Goal: Task Accomplishment & Management: Complete application form

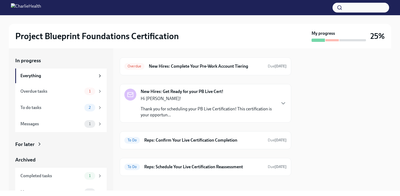
scroll to position [14, 0]
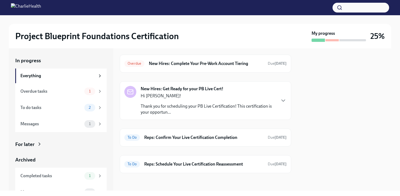
click at [233, 105] on p "Thank you for scheduling your PB Live Certification! This certification is your…" at bounding box center [208, 109] width 135 height 12
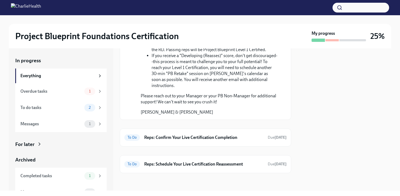
scroll to position [339, 0]
click at [223, 163] on h6 "Reps: Schedule Your Live Certification Reassessment" at bounding box center [203, 164] width 119 height 6
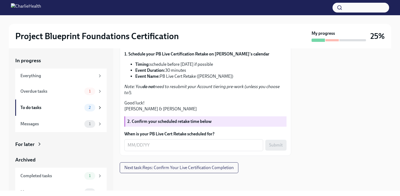
scroll to position [152, 0]
click at [244, 146] on textarea "When is your PB Live Cert Retake scheduled for?" at bounding box center [194, 145] width 132 height 7
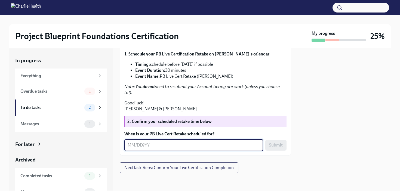
click at [235, 144] on textarea "When is your PB Live Cert Retake scheduled for?" at bounding box center [194, 145] width 132 height 7
type textarea "[DATE]"
click at [271, 145] on span "Submit" at bounding box center [276, 145] width 14 height 5
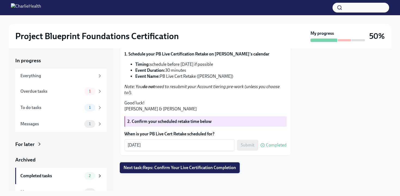
click at [200, 168] on span "Next task : Reps: Confirm Your Live Certification Completion" at bounding box center [180, 167] width 112 height 5
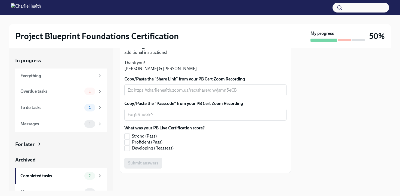
scroll to position [127, 0]
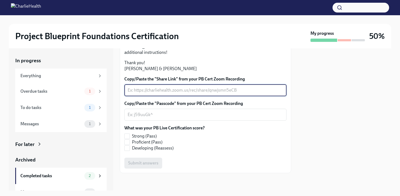
click at [203, 94] on textarea "Copy/Paste the "Share Link" from your PB Cert Zoom Recording" at bounding box center [206, 90] width 156 height 7
paste textarea "[URL][DOMAIN_NAME]"
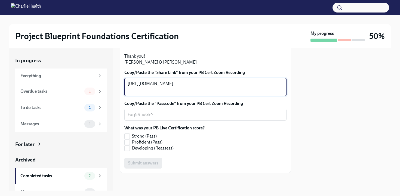
scroll to position [166, 0]
type textarea "[URL][DOMAIN_NAME]"
click at [128, 142] on input "Proficient (Pass)" at bounding box center [127, 142] width 5 height 5
checkbox input "true"
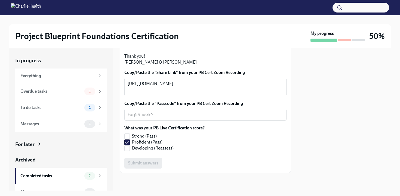
scroll to position [142, 0]
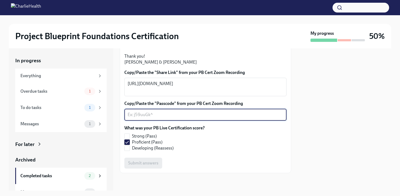
click at [186, 118] on textarea "Copy/Paste the "Passcode" from your PB Cert Zoom Recording" at bounding box center [206, 115] width 156 height 7
type textarea "I don't think there is one?"
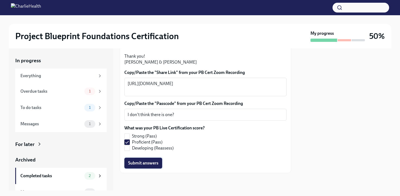
click at [148, 166] on span "Submit answers" at bounding box center [143, 163] width 30 height 5
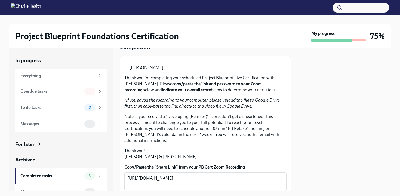
scroll to position [0, 0]
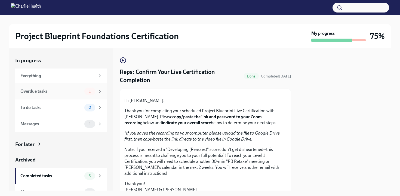
click at [33, 93] on div "Overdue tasks" at bounding box center [51, 91] width 62 height 6
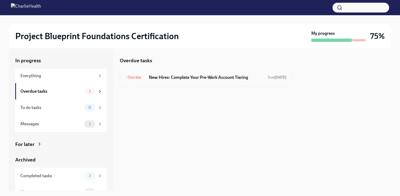
click at [221, 79] on h6 "New Hires: Complete Your Pre-Work Account Tiering" at bounding box center [206, 78] width 115 height 6
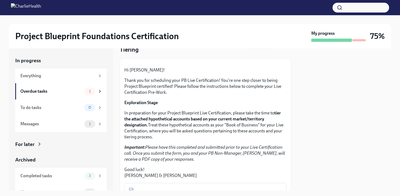
scroll to position [155, 0]
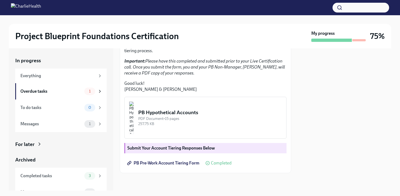
click at [186, 149] on strong "Submit Your Account Tiering Responses Below" at bounding box center [171, 148] width 88 height 5
click at [209, 111] on div "PB Hypothetical Accounts" at bounding box center [210, 112] width 144 height 7
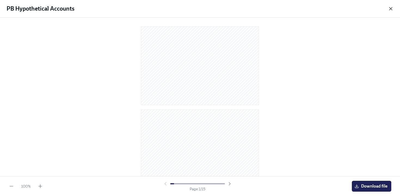
click at [389, 8] on icon "button" at bounding box center [390, 8] width 5 height 5
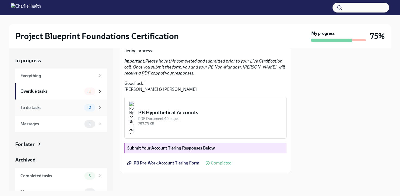
click at [85, 105] on div "0" at bounding box center [89, 108] width 11 height 8
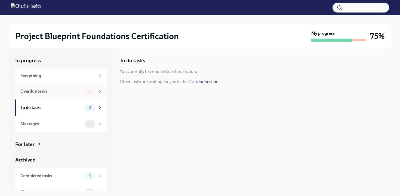
click at [55, 91] on div "Overdue tasks" at bounding box center [51, 91] width 62 height 6
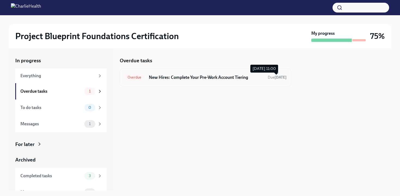
click at [143, 75] on span "Overdue" at bounding box center [134, 77] width 20 height 4
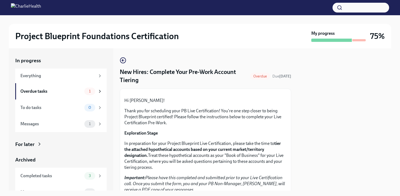
click at [135, 77] on h4 "New Hires: Complete Your Pre-Work Account Tiering" at bounding box center [184, 76] width 128 height 16
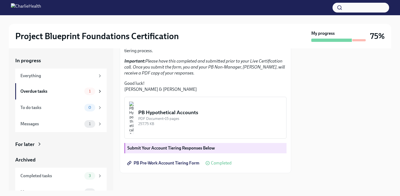
scroll to position [155, 0]
click at [188, 165] on span "PB Pre-Work Account Tiering Form" at bounding box center [163, 163] width 71 height 5
click at [359, 39] on div at bounding box center [359, 40] width 14 height 2
click at [370, 33] on h3 "75%" at bounding box center [377, 36] width 15 height 10
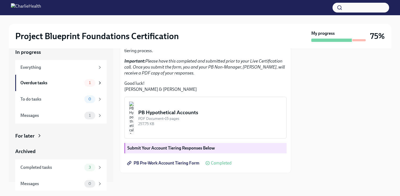
scroll to position [10, 0]
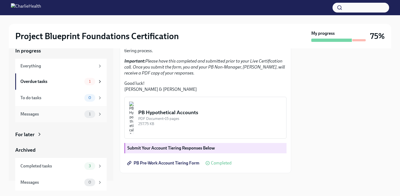
click at [72, 112] on div "Messages" at bounding box center [51, 114] width 62 height 6
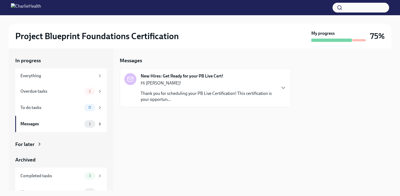
click at [206, 94] on p "Thank you for scheduling your PB Live Certification! This certification is your…" at bounding box center [208, 97] width 135 height 12
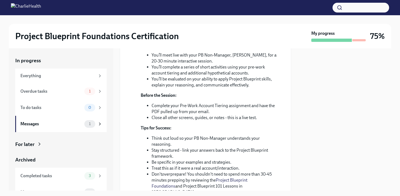
scroll to position [8, 0]
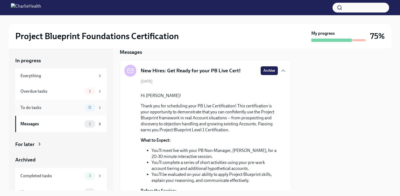
click at [50, 106] on div "To do tasks" at bounding box center [51, 108] width 62 height 6
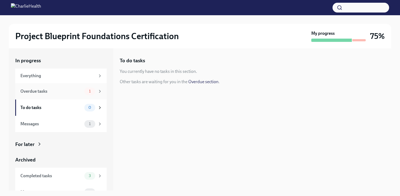
click at [56, 87] on div "Overdue tasks 1" at bounding box center [60, 91] width 91 height 16
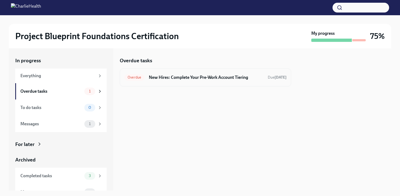
click at [248, 75] on h6 "New Hires: Complete Your Pre-Work Account Tiering" at bounding box center [206, 78] width 115 height 6
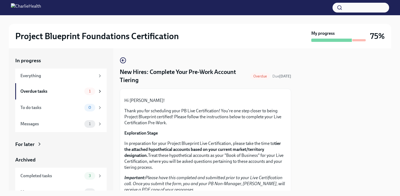
scroll to position [155, 0]
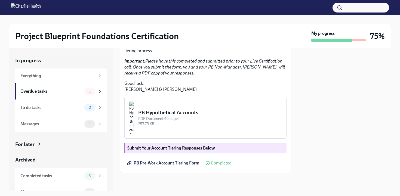
click at [185, 146] on strong "Submit Your Account Tiering Responses Below" at bounding box center [171, 148] width 88 height 5
click at [228, 168] on div "PB Pre-Work Account Tiering Form Completed" at bounding box center [177, 163] width 107 height 11
click at [203, 162] on link "PB Pre-Work Account Tiering Form" at bounding box center [163, 163] width 79 height 11
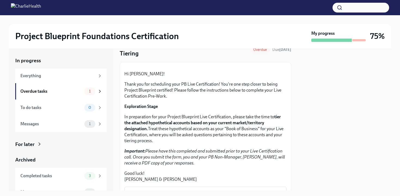
scroll to position [0, 0]
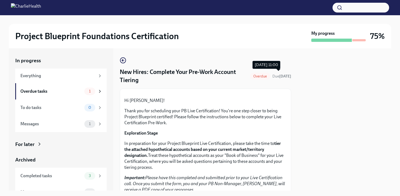
drag, startPoint x: 276, startPoint y: 76, endPoint x: 268, endPoint y: 78, distance: 8.0
click at [276, 76] on span "Due [DATE]" at bounding box center [281, 76] width 19 height 5
click at [253, 79] on div "Overdue" at bounding box center [260, 76] width 20 height 7
click at [38, 73] on div "Everything" at bounding box center [57, 76] width 75 height 6
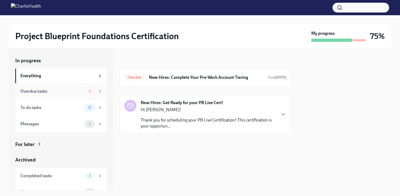
click at [39, 95] on div "Overdue tasks 1" at bounding box center [61, 92] width 82 height 8
